Goal: Check status

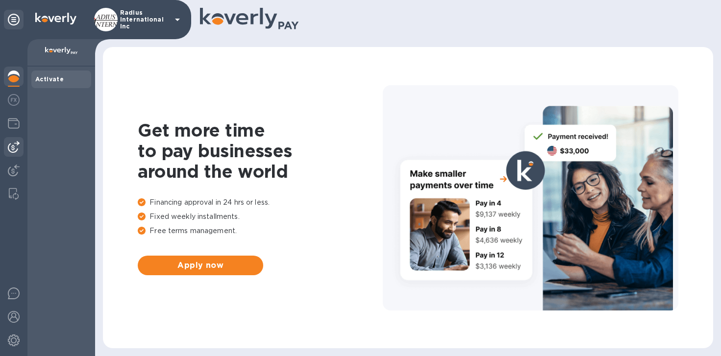
click at [13, 154] on div at bounding box center [14, 147] width 20 height 20
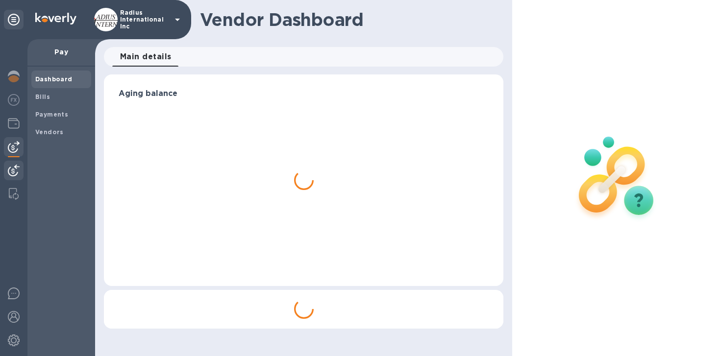
click at [8, 171] on img at bounding box center [14, 171] width 12 height 12
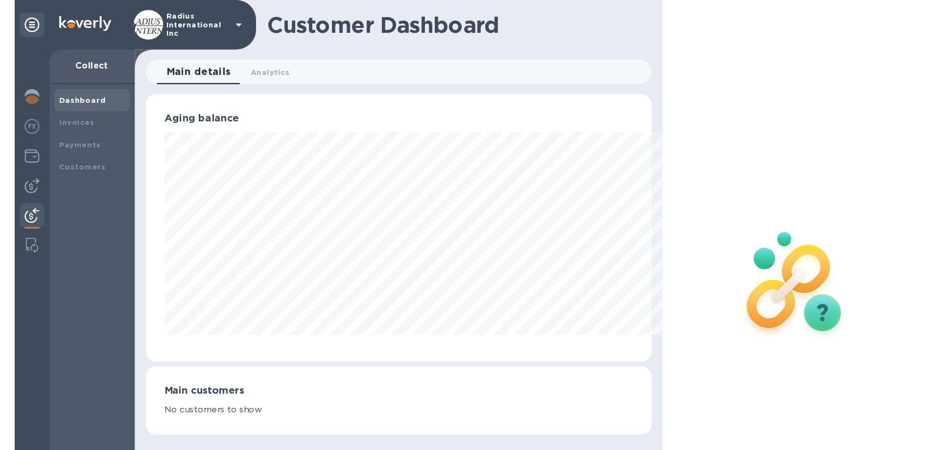
scroll to position [212, 546]
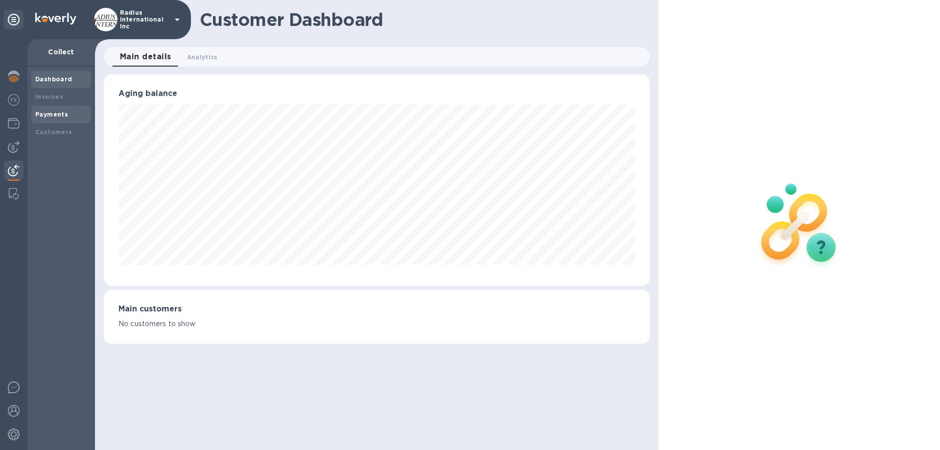
click at [62, 115] on b "Payments" at bounding box center [51, 114] width 33 height 7
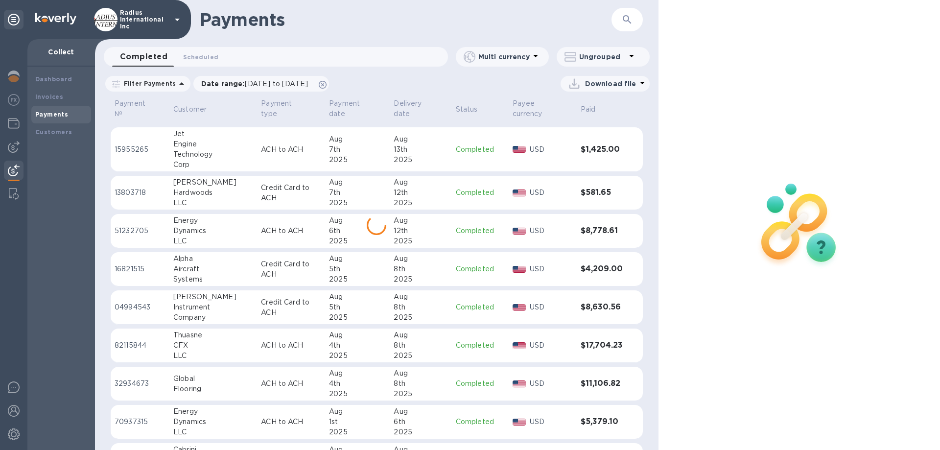
scroll to position [908, 0]
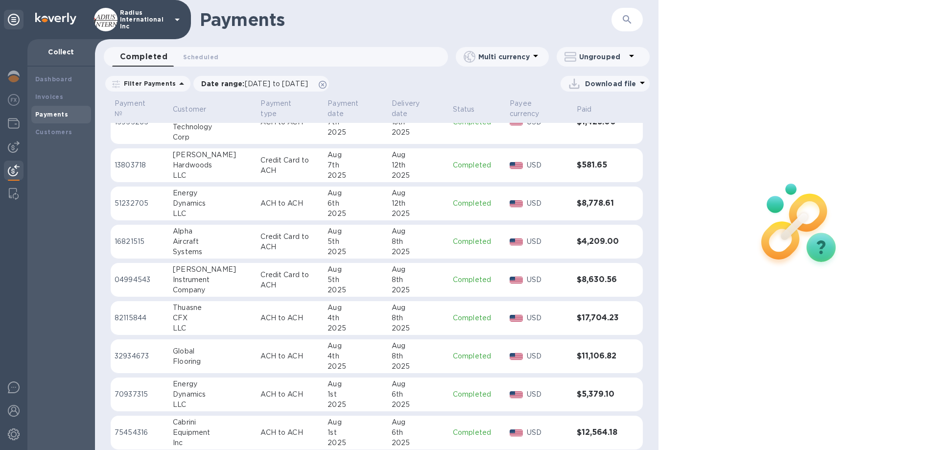
click at [195, 275] on div "Instrument" at bounding box center [213, 280] width 80 height 10
